Goal: Navigation & Orientation: Understand site structure

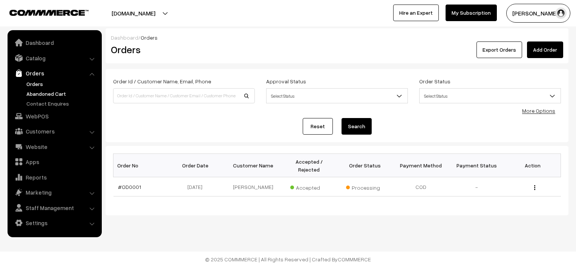
click at [60, 91] on link "Abandoned Cart" at bounding box center [61, 94] width 75 height 8
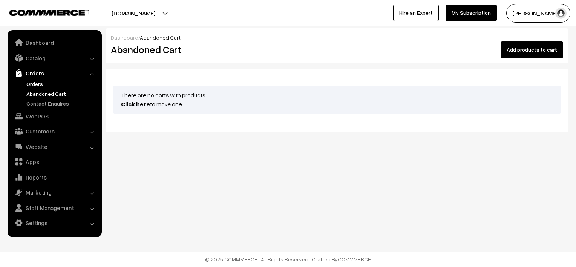
click at [31, 83] on link "Orders" at bounding box center [61, 84] width 75 height 8
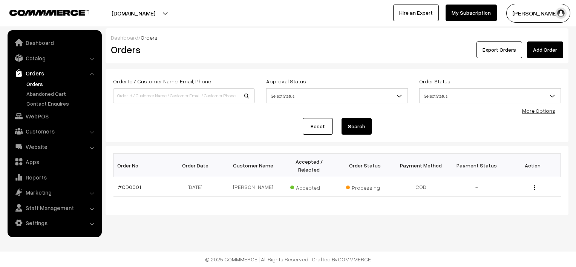
click at [91, 133] on li "Customers Customers" at bounding box center [54, 131] width 90 height 14
click at [92, 131] on li "Customers Customers" at bounding box center [54, 131] width 90 height 14
click at [92, 133] on li "Customers Customers" at bounding box center [54, 131] width 90 height 14
click at [84, 133] on link "Customers" at bounding box center [54, 131] width 90 height 14
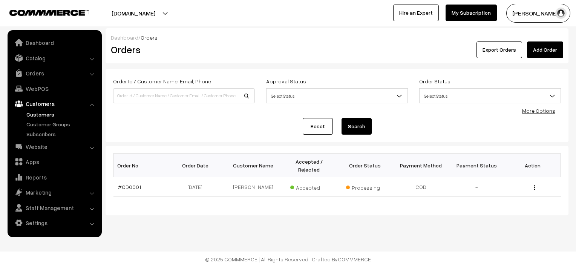
click at [44, 112] on link "Customers" at bounding box center [61, 114] width 75 height 8
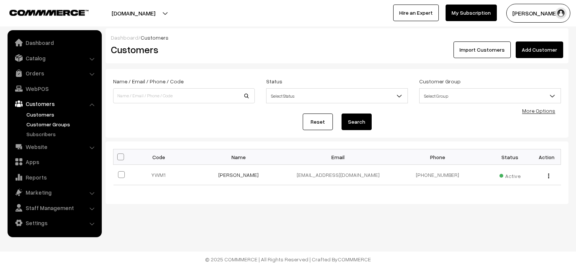
click at [57, 126] on link "Customer Groups" at bounding box center [61, 124] width 75 height 8
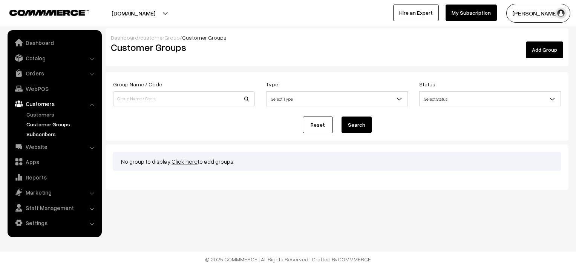
click at [48, 137] on link "Subscribers" at bounding box center [61, 134] width 75 height 8
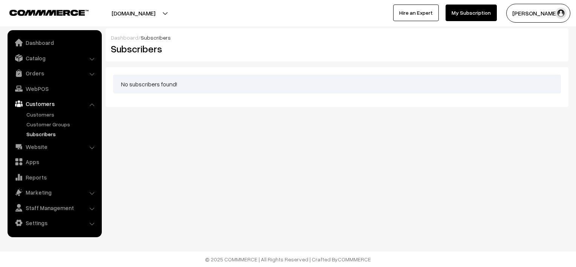
click at [94, 146] on li "Website Website Builder Authors" at bounding box center [54, 147] width 90 height 14
click at [44, 145] on link "Website" at bounding box center [54, 147] width 90 height 14
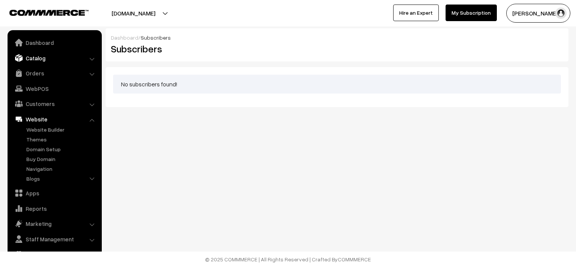
click at [89, 60] on link "Catalog" at bounding box center [54, 58] width 90 height 14
